Goal: Task Accomplishment & Management: Manage account settings

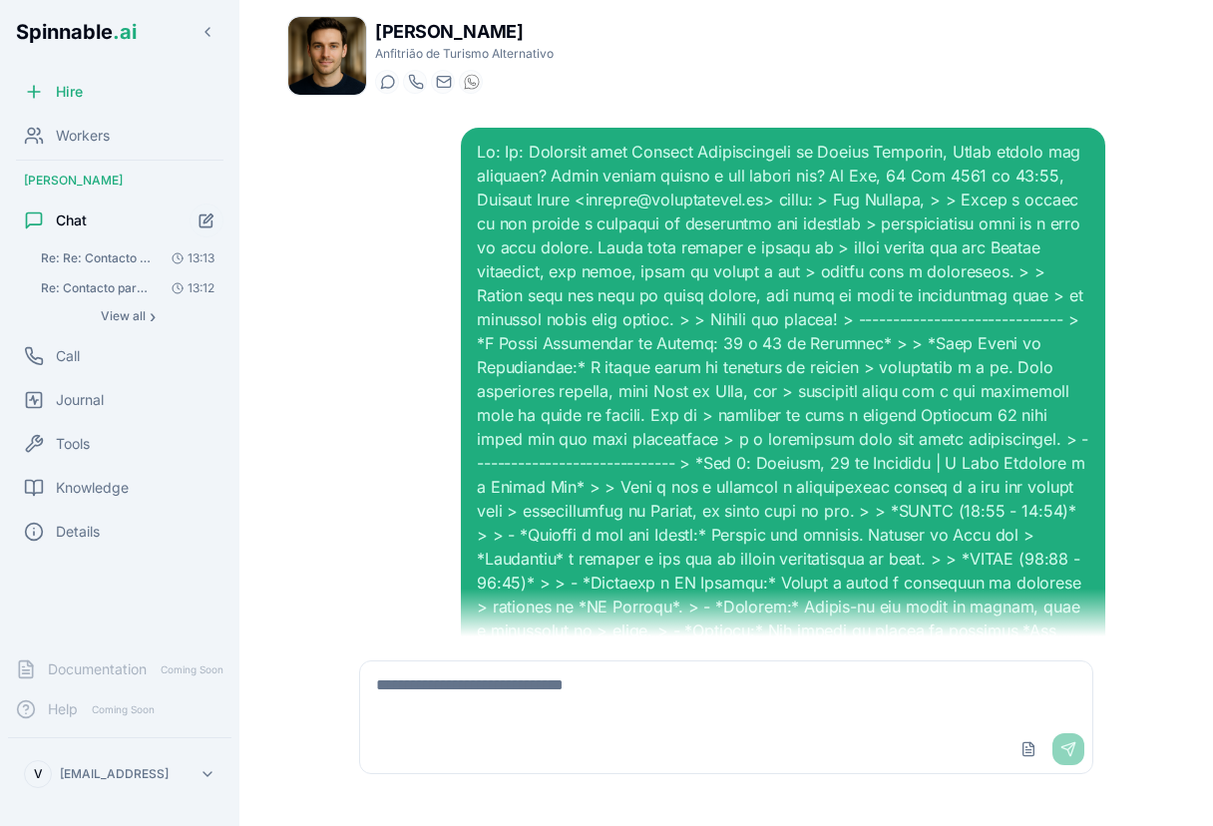
scroll to position [2514, 0]
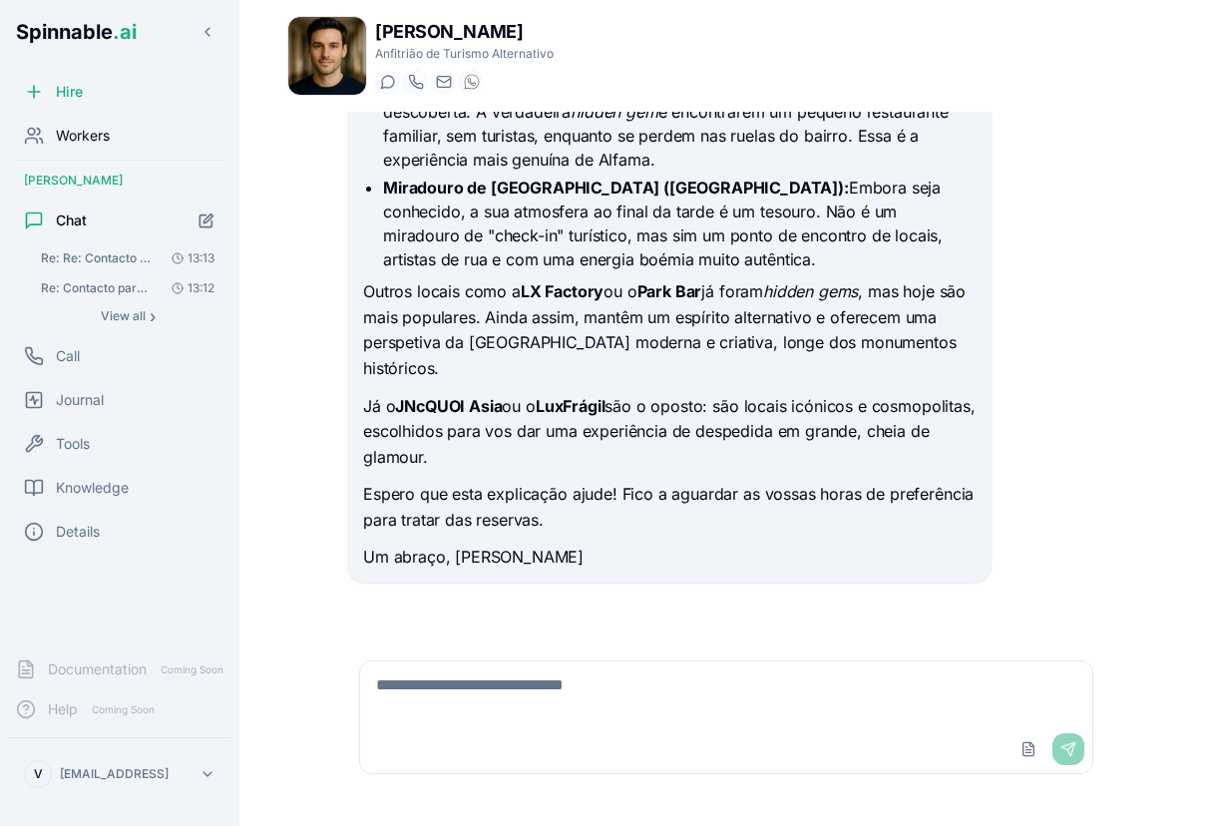
click at [97, 138] on span "Workers" at bounding box center [83, 136] width 54 height 20
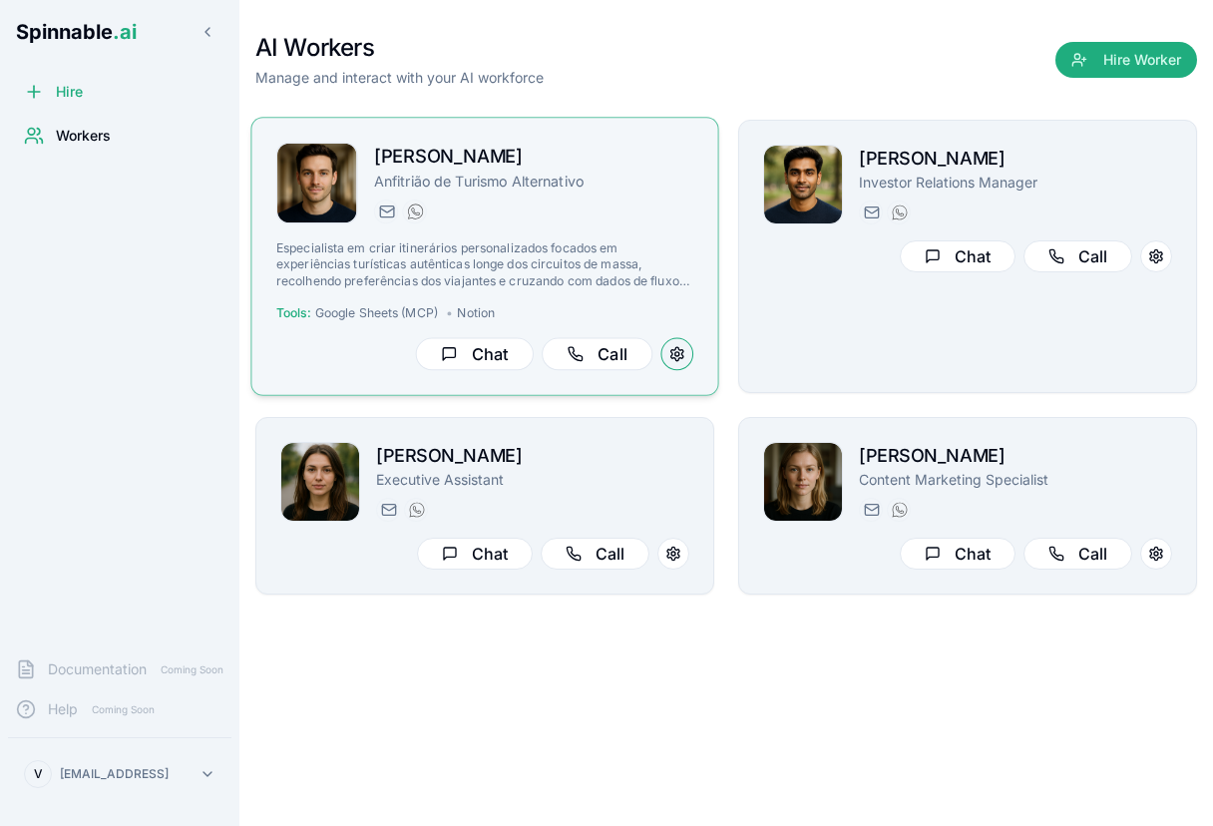
click at [680, 348] on button at bounding box center [676, 354] width 33 height 33
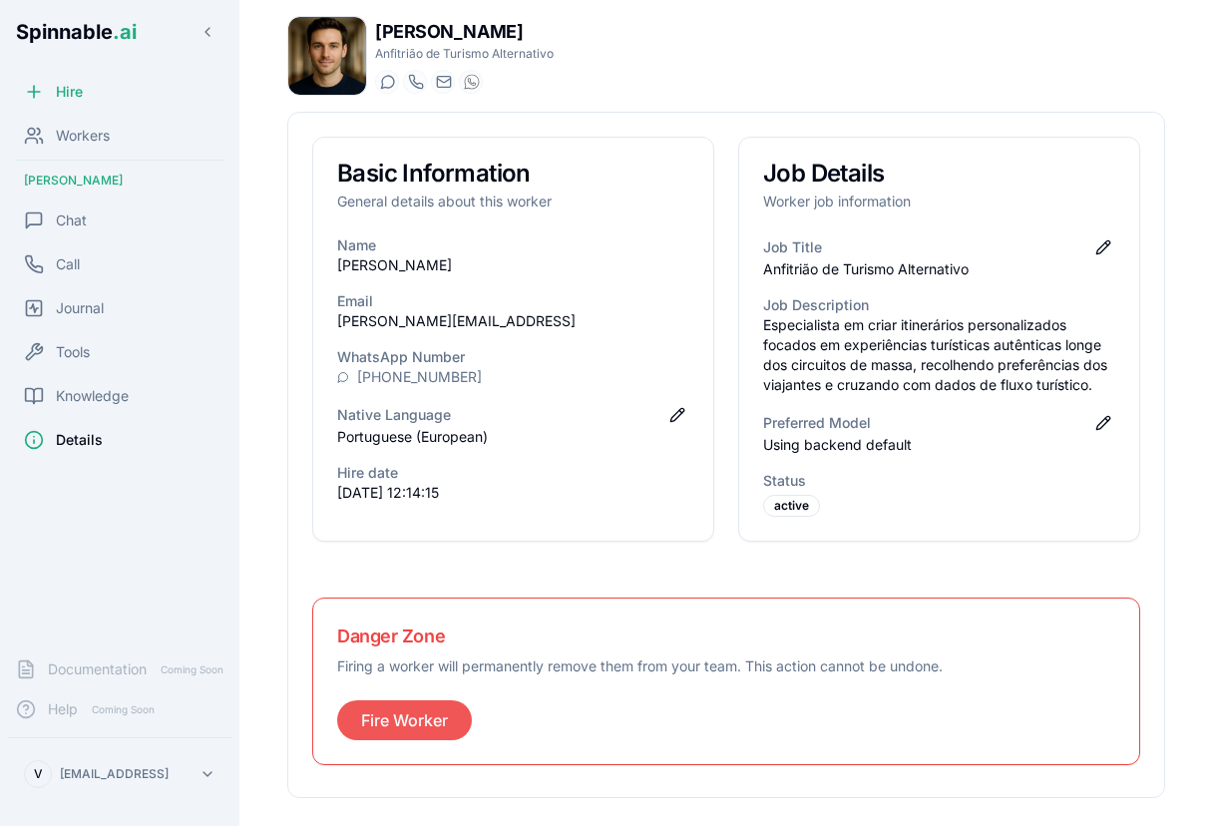
click at [406, 722] on button "Fire Worker" at bounding box center [404, 720] width 135 height 40
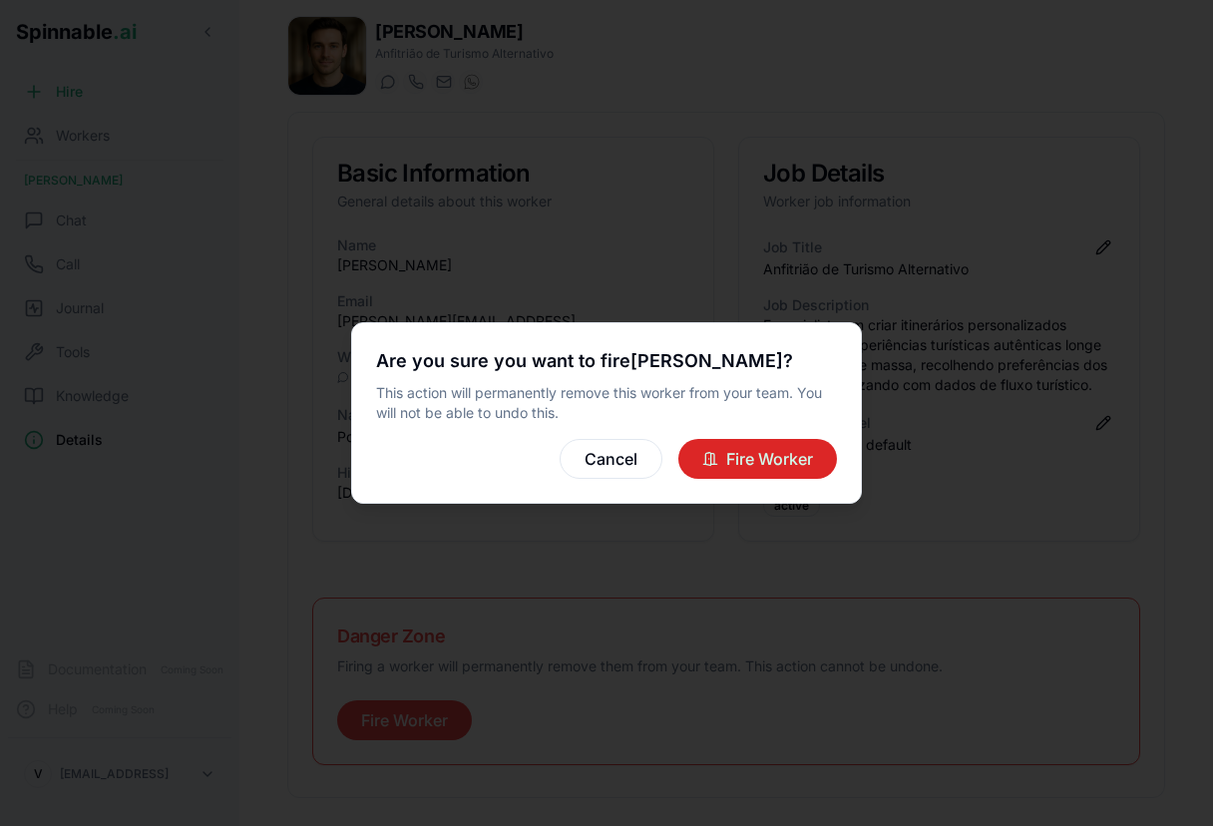
click at [733, 453] on button "Fire Worker" at bounding box center [757, 459] width 159 height 40
